Goal: Task Accomplishment & Management: Use online tool/utility

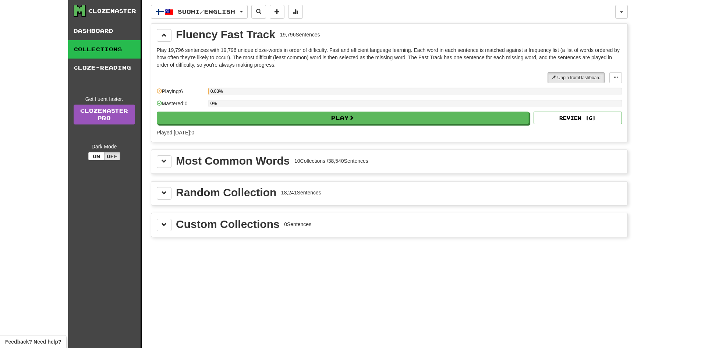
drag, startPoint x: 200, startPoint y: 257, endPoint x: 218, endPoint y: 249, distance: 19.3
click at [218, 249] on div "Suomi / English Suomi / English Streak: 1 Review: 16 Points [DATE]: 0 廣東話 / Eng…" at bounding box center [389, 183] width 477 height 366
click at [223, 248] on div "Suomi / English Suomi / English Streak: 1 Review: 16 Points [DATE]: 0 廣東話 / Eng…" at bounding box center [389, 183] width 477 height 366
drag, startPoint x: 223, startPoint y: 248, endPoint x: 217, endPoint y: 257, distance: 10.4
click at [221, 248] on div "Suomi / English Suomi / English Streak: 1 Review: 16 Points [DATE]: 0 廣東話 / Eng…" at bounding box center [389, 183] width 477 height 366
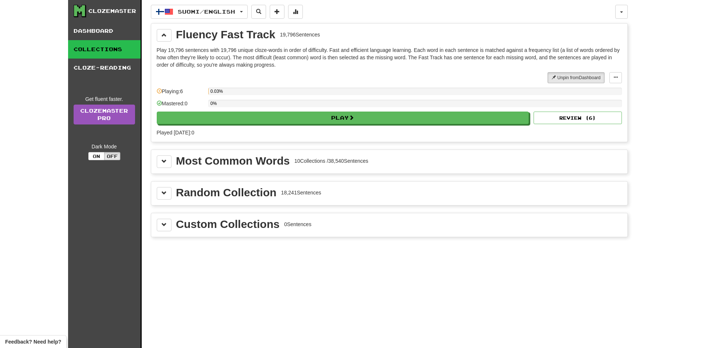
drag, startPoint x: 217, startPoint y: 257, endPoint x: 214, endPoint y: 277, distance: 20.5
click at [217, 257] on div "Suomi / English Suomi / English Streak: 1 Review: 16 Points [DATE]: 0 廣東話 / Eng…" at bounding box center [389, 183] width 477 height 366
click at [214, 277] on div "Suomi / English Suomi / English Streak: 1 Review: 16 Points [DATE]: 0 廣東話 / Eng…" at bounding box center [389, 183] width 477 height 366
click at [214, 278] on div "Suomi / English Suomi / English Streak: 1 Review: 16 Points [DATE]: 0 廣東話 / Eng…" at bounding box center [389, 183] width 477 height 366
click at [212, 278] on div "Suomi / English Suomi / English Streak: 1 Review: 16 Points [DATE]: 0 廣東話 / Eng…" at bounding box center [389, 183] width 477 height 366
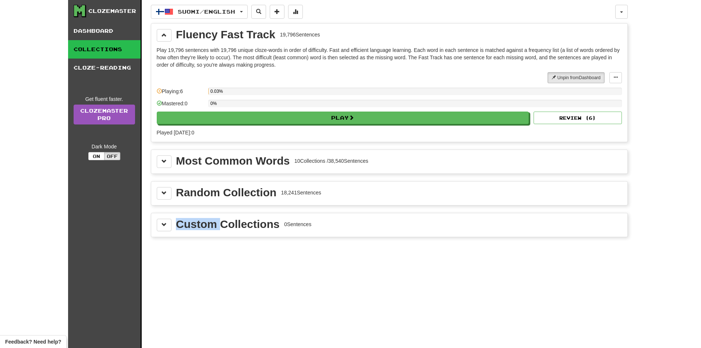
click at [212, 278] on div "Suomi / English Suomi / English Streak: 1 Review: 16 Points [DATE]: 0 廣東話 / Eng…" at bounding box center [389, 183] width 477 height 366
click at [212, 279] on div "Suomi / English Suomi / English Streak: 1 Review: 16 Points [DATE]: 0 廣東話 / Eng…" at bounding box center [389, 183] width 477 height 366
click at [211, 281] on div "Suomi / English Suomi / English Streak: 1 Review: 16 Points [DATE]: 0 廣東話 / Eng…" at bounding box center [389, 183] width 477 height 366
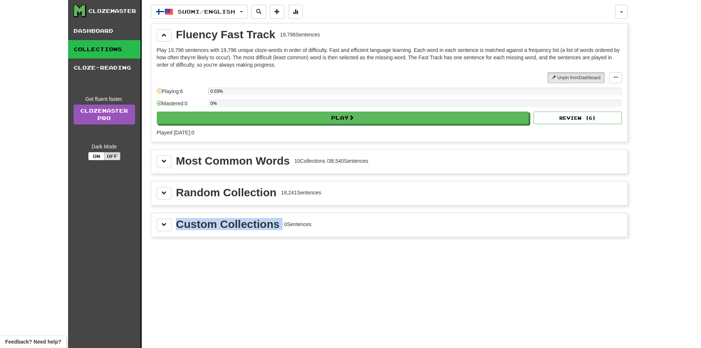
click at [211, 281] on div "Suomi / English Suomi / English Streak: 1 Review: 16 Points [DATE]: 0 廣東話 / Eng…" at bounding box center [389, 183] width 477 height 366
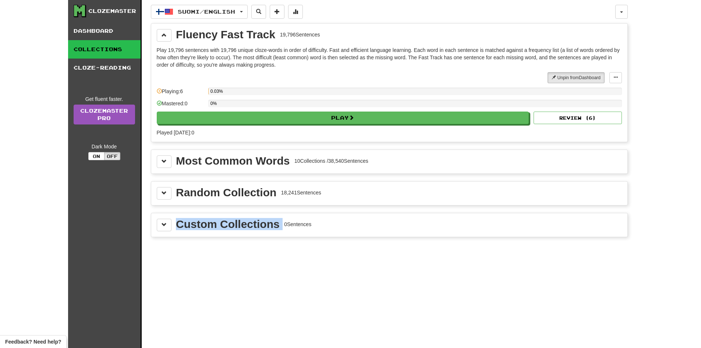
click at [211, 281] on div "Suomi / English Suomi / English Streak: 1 Review: 16 Points [DATE]: 0 廣東話 / Eng…" at bounding box center [389, 183] width 477 height 366
click at [251, 36] on div "Fluency Fast Track" at bounding box center [225, 34] width 99 height 11
click at [250, 36] on div "Fluency Fast Track" at bounding box center [225, 34] width 99 height 11
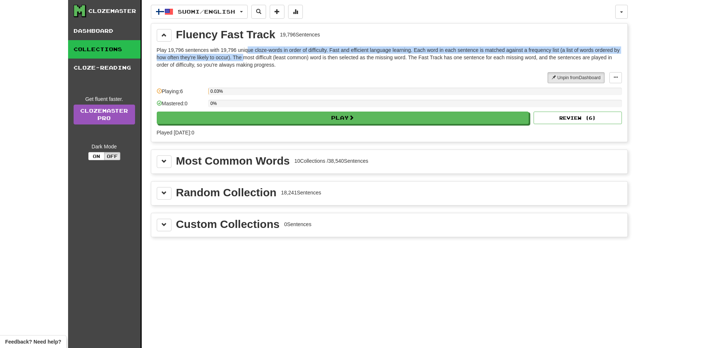
click at [244, 57] on p "Play 19,796 sentences with 19,796 unique cloze-words in order of difficulty. Fa…" at bounding box center [389, 57] width 465 height 22
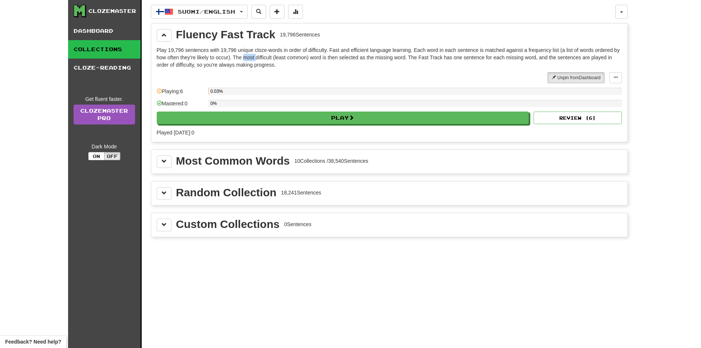
click at [244, 57] on p "Play 19,796 sentences with 19,796 unique cloze-words in order of difficulty. Fa…" at bounding box center [389, 57] width 465 height 22
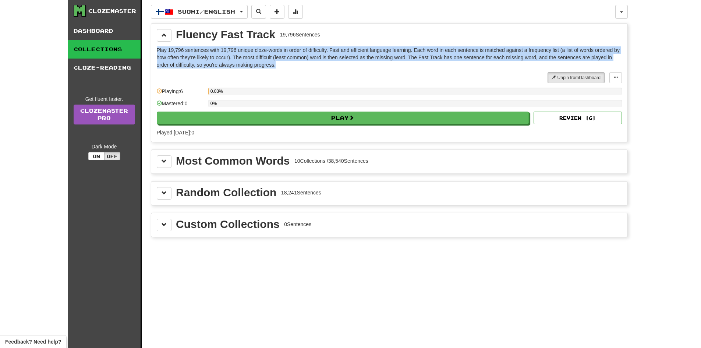
click at [244, 57] on p "Play 19,796 sentences with 19,796 unique cloze-words in order of difficulty. Fa…" at bounding box center [389, 57] width 465 height 22
click at [244, 58] on p "Play 19,796 sentences with 19,796 unique cloze-words in order of difficulty. Fa…" at bounding box center [389, 57] width 465 height 22
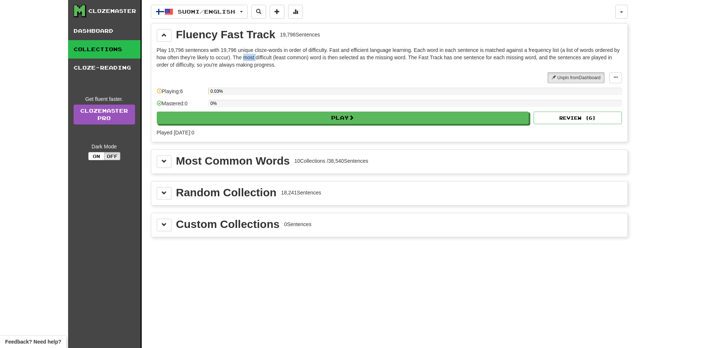
click at [244, 58] on p "Play 19,796 sentences with 19,796 unique cloze-words in order of difficulty. Fa…" at bounding box center [389, 57] width 465 height 22
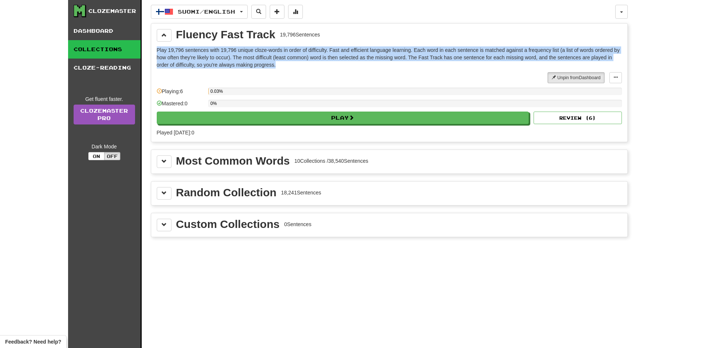
click at [244, 58] on p "Play 19,796 sentences with 19,796 unique cloze-words in order of difficulty. Fa…" at bounding box center [389, 57] width 465 height 22
click at [245, 60] on p "Play 19,796 sentences with 19,796 unique cloze-words in order of difficulty. Fa…" at bounding box center [389, 57] width 465 height 22
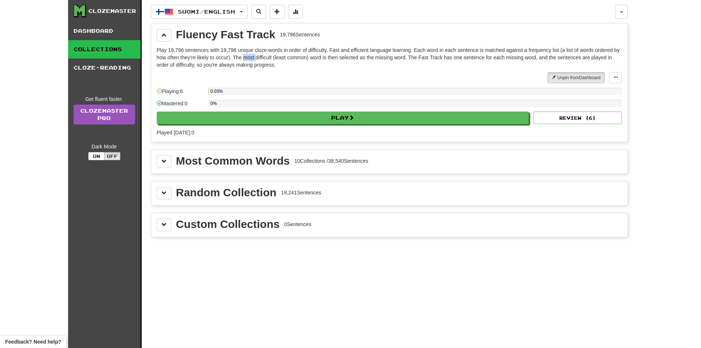
click at [245, 60] on p "Play 19,796 sentences with 19,796 unique cloze-words in order of difficulty. Fa…" at bounding box center [389, 57] width 465 height 22
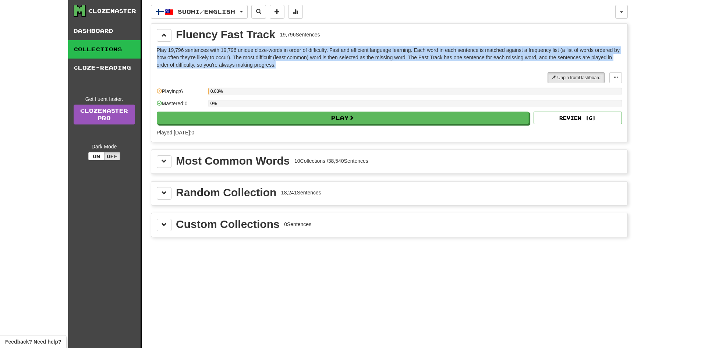
click at [245, 60] on p "Play 19,796 sentences with 19,796 unique cloze-words in order of difficulty. Fa…" at bounding box center [389, 57] width 465 height 22
